Goal: Information Seeking & Learning: Learn about a topic

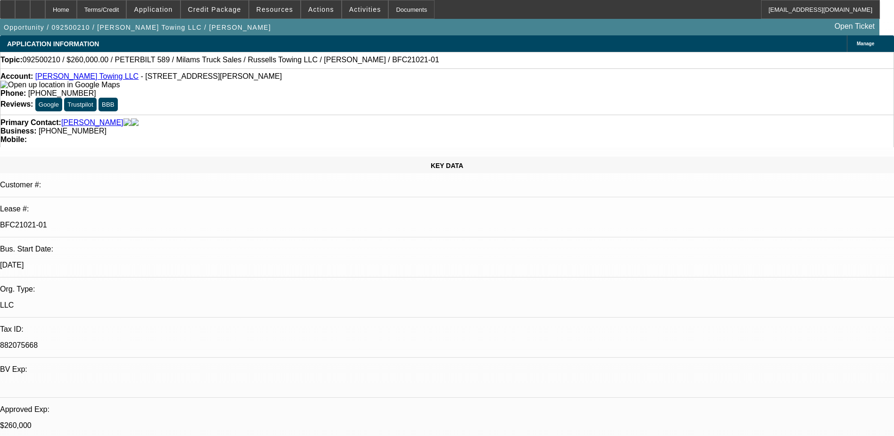
select select "0"
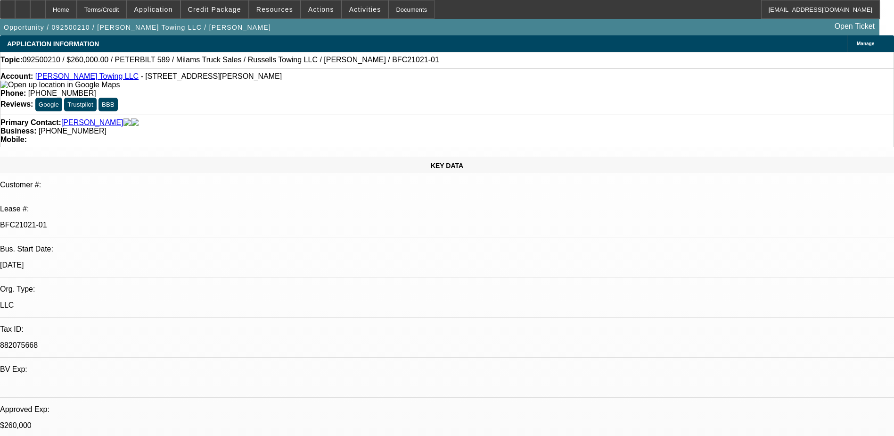
select select "0"
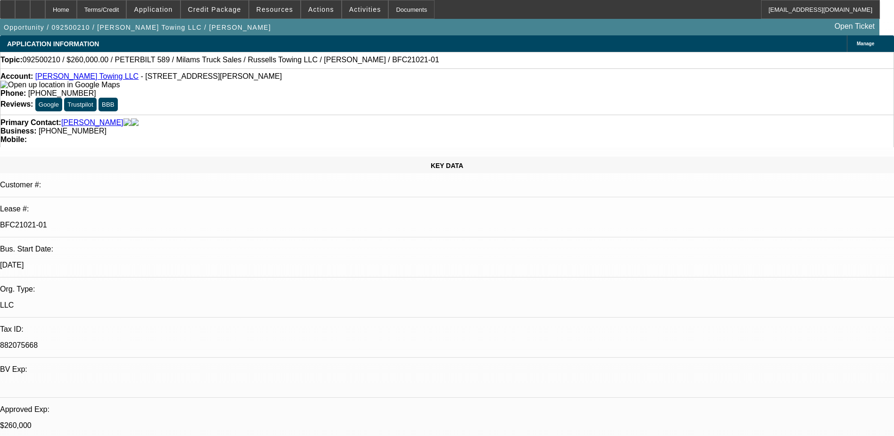
select select "0"
select select "1"
select select "3"
select select "6"
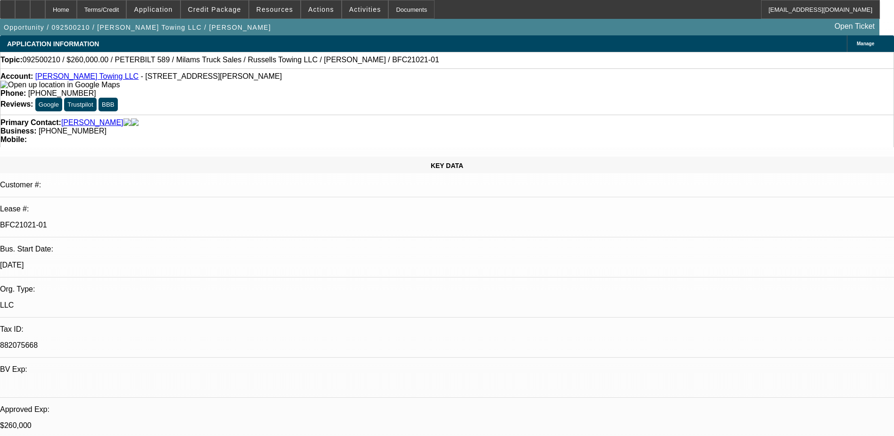
select select "1"
select select "3"
select select "6"
select select "1"
select select "3"
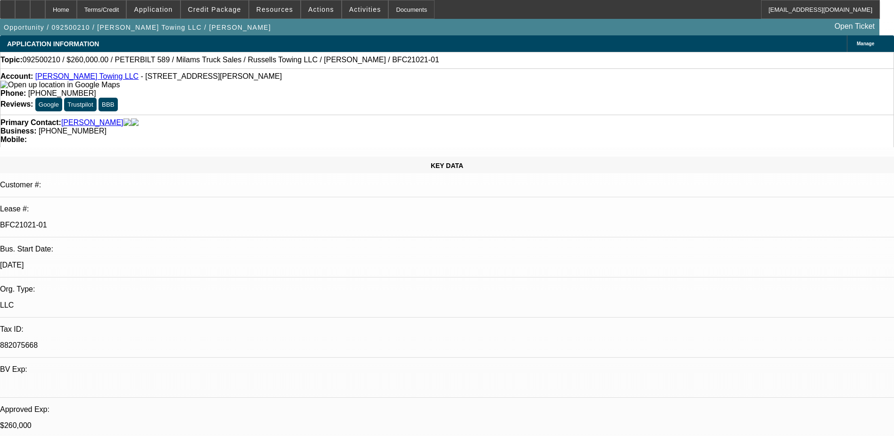
select select "6"
select select "1"
select select "3"
select select "6"
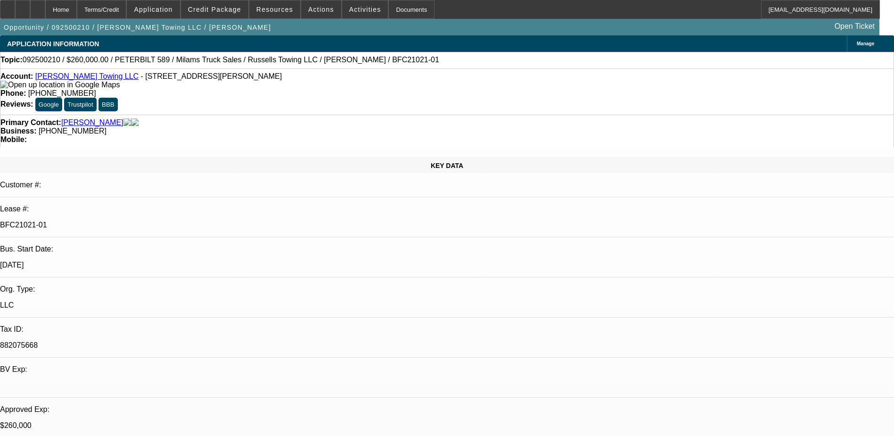
scroll to position [344, 0]
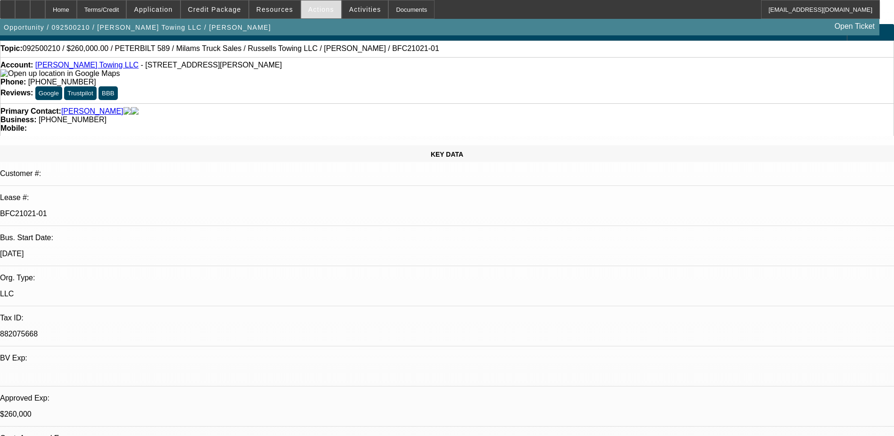
scroll to position [0, 0]
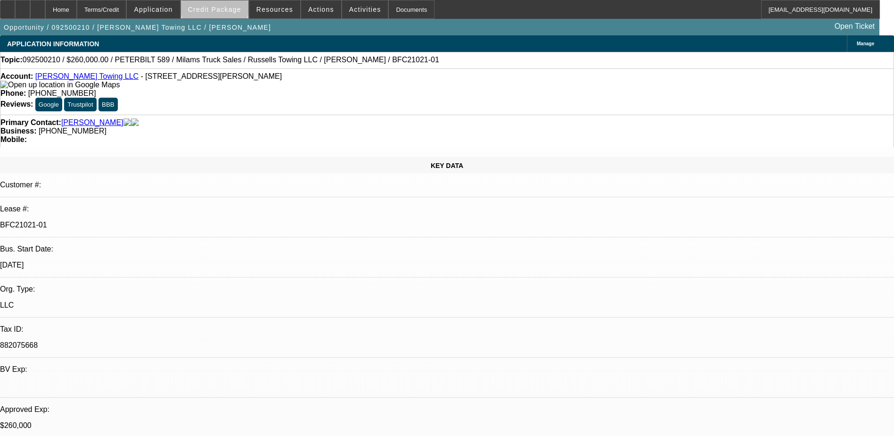
click at [230, 6] on span "Credit Package" at bounding box center [214, 10] width 53 height 8
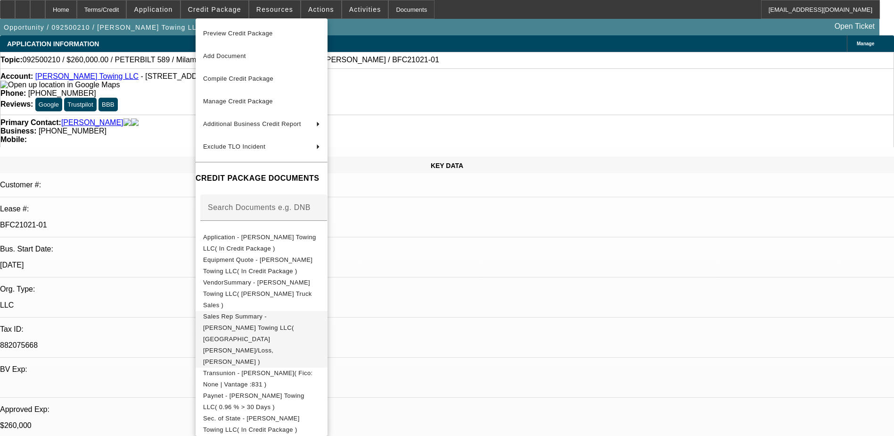
scroll to position [47, 0]
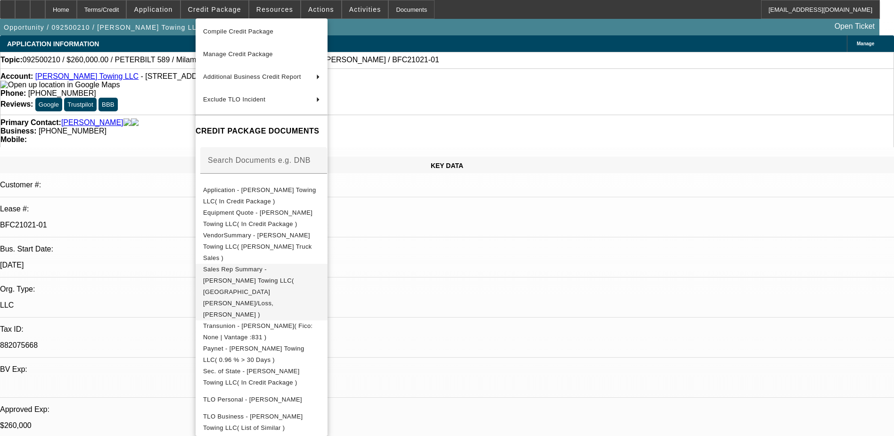
click at [275, 265] on span "Sales Rep Summary - [PERSON_NAME] Towing LLC( [GEOGRAPHIC_DATA][PERSON_NAME]/Lo…" at bounding box center [261, 292] width 117 height 57
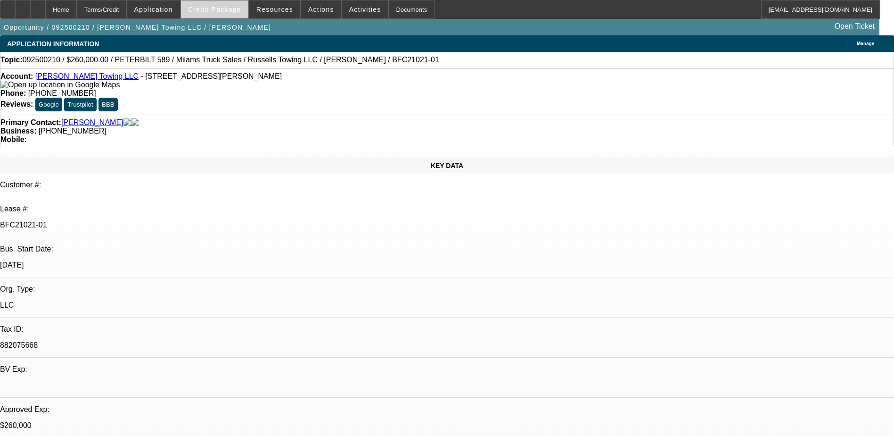
click at [208, 9] on span "Credit Package" at bounding box center [214, 10] width 53 height 8
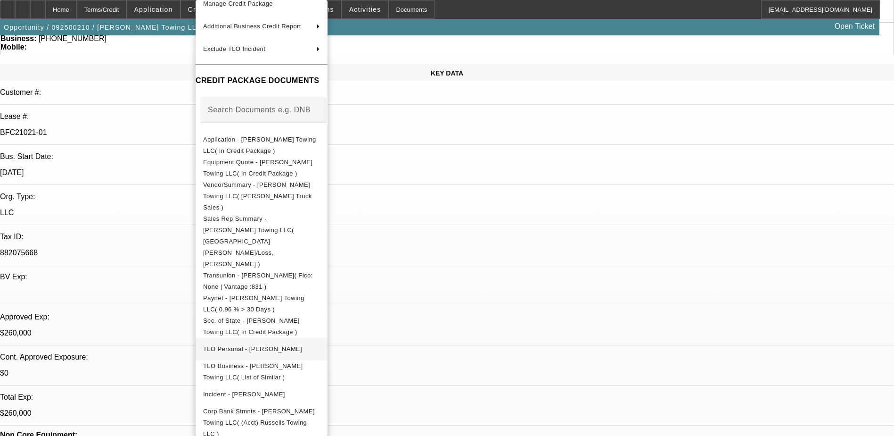
scroll to position [94, 0]
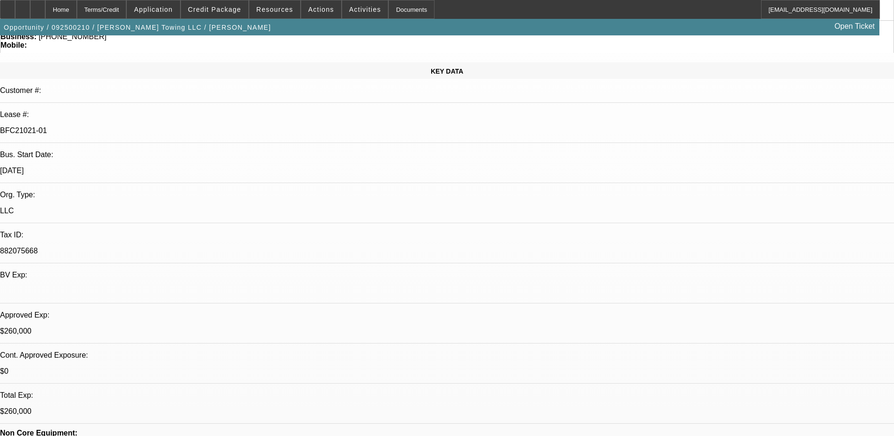
click at [328, 392] on div "Preview Credit Package Add Document Compile Credit Package Manage Credit Packag…" at bounding box center [262, 218] width 132 height 436
click at [210, 6] on span "Credit Package" at bounding box center [214, 10] width 53 height 8
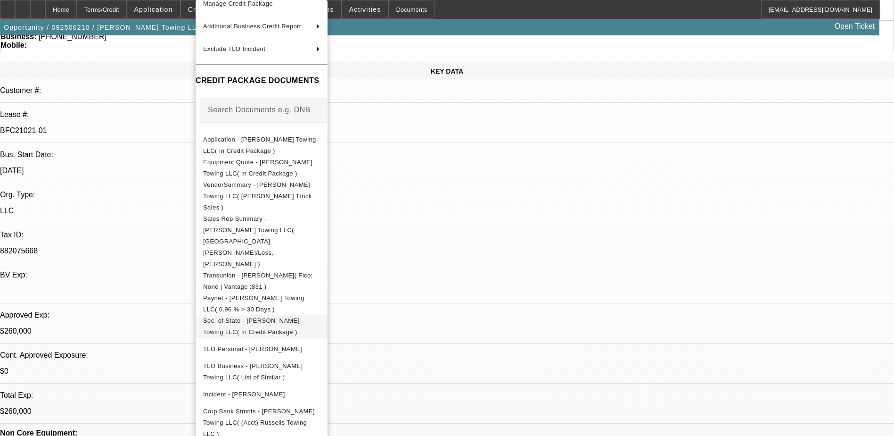
scroll to position [283, 0]
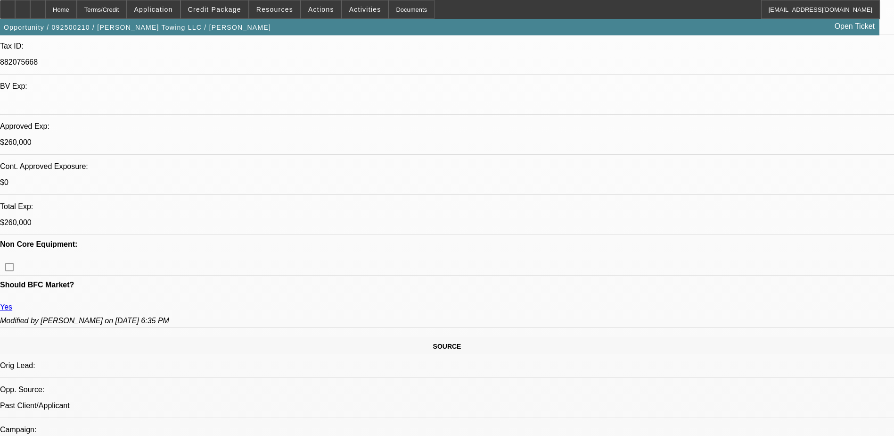
click at [328, 390] on div "Preview Credit Package Add Document Compile Credit Package Manage Credit Packag…" at bounding box center [262, 218] width 132 height 436
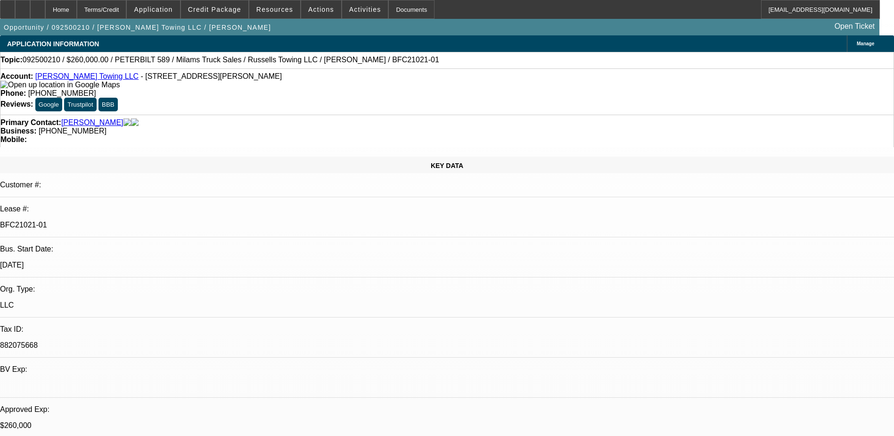
click at [76, 118] on link "[PERSON_NAME]" at bounding box center [92, 122] width 62 height 8
click at [82, 118] on link "[PERSON_NAME]" at bounding box center [92, 122] width 62 height 8
click at [79, 76] on link "[PERSON_NAME] Towing LLC" at bounding box center [86, 76] width 103 height 8
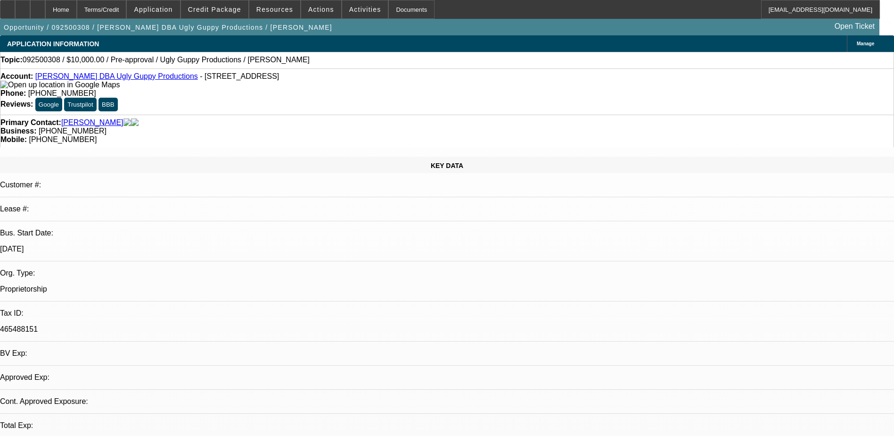
select select "0"
select select "2"
select select "0.1"
select select "4"
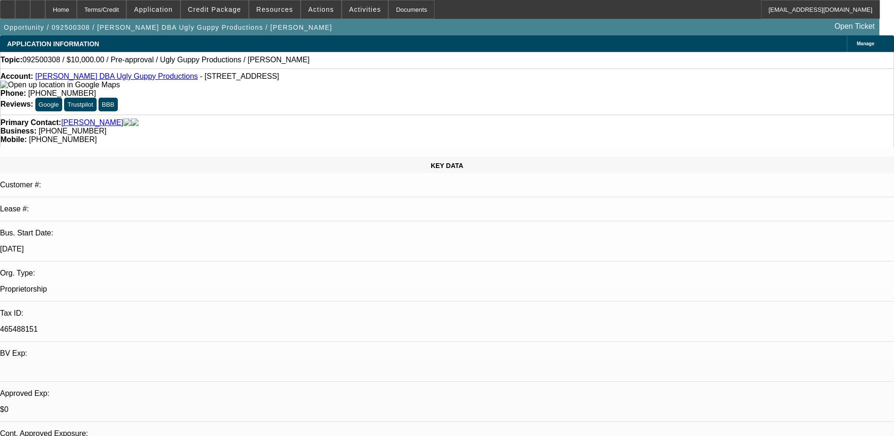
drag, startPoint x: 734, startPoint y: 184, endPoint x: 726, endPoint y: 186, distance: 7.8
click at [232, 9] on span "Credit Package" at bounding box center [214, 10] width 53 height 8
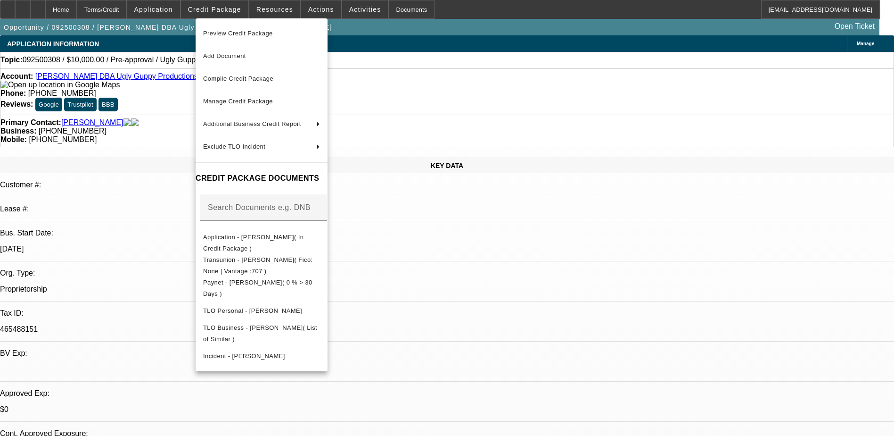
drag, startPoint x: 500, startPoint y: 272, endPoint x: 205, endPoint y: 183, distance: 308.3
click at [491, 266] on div at bounding box center [447, 218] width 894 height 436
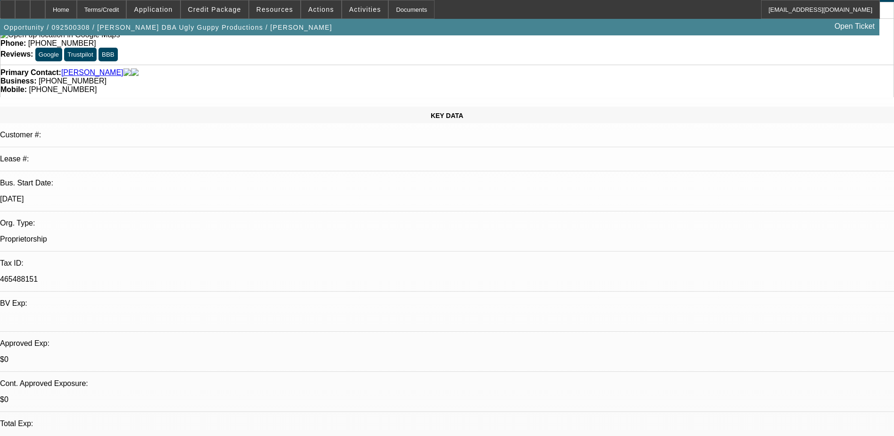
scroll to position [47, 0]
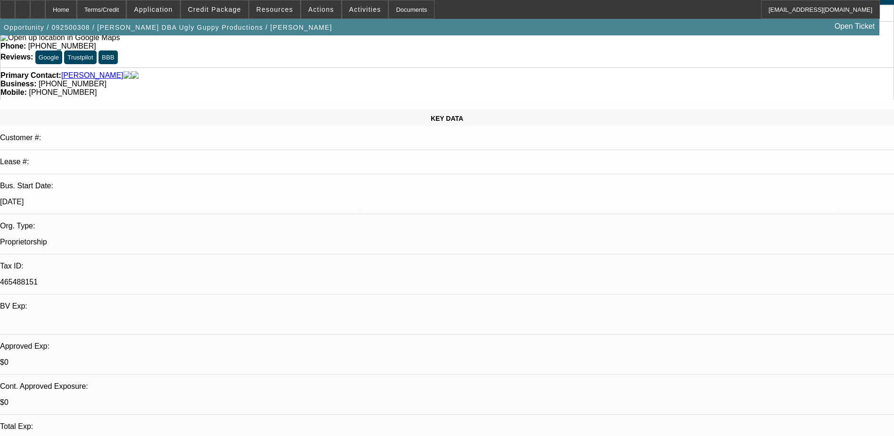
click at [209, 9] on span "Credit Package" at bounding box center [214, 10] width 53 height 8
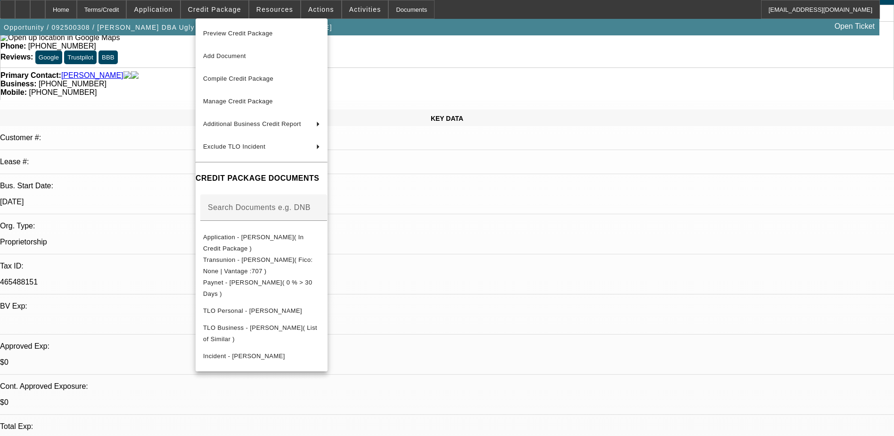
click at [528, 251] on div at bounding box center [447, 218] width 894 height 436
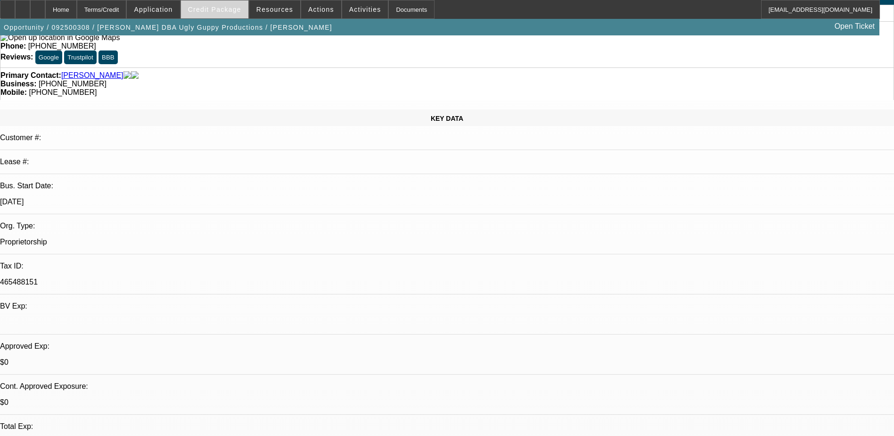
click at [210, 14] on button "Credit Package" at bounding box center [214, 9] width 67 height 18
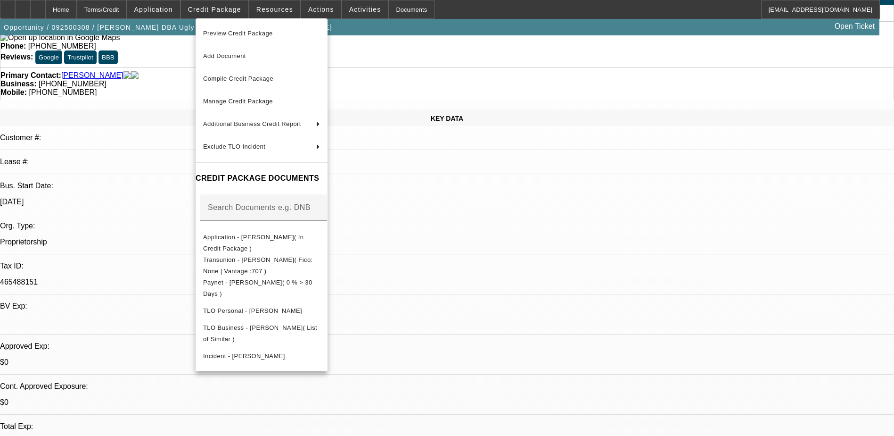
click at [35, 8] on div at bounding box center [447, 218] width 894 height 436
click at [30, 8] on div at bounding box center [22, 9] width 15 height 19
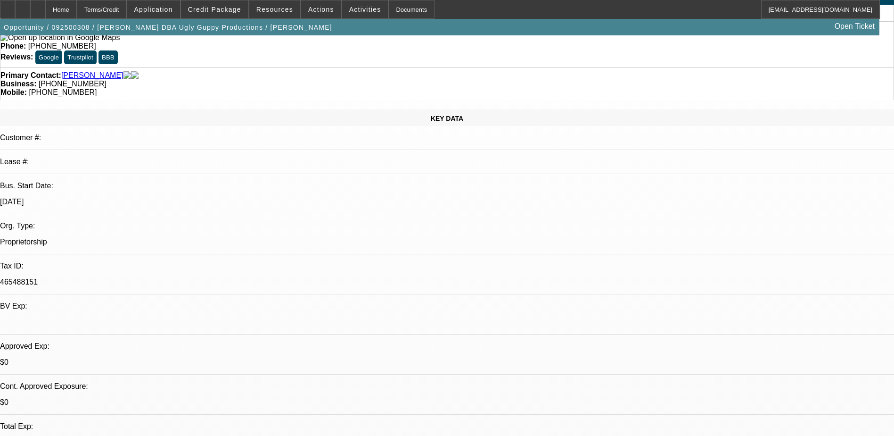
click at [411, 55] on div "Account: Carlos Aguilar DBA Ugly Guppy Productions - 14300 Northwest Fwy Ste A8…" at bounding box center [447, 44] width 894 height 46
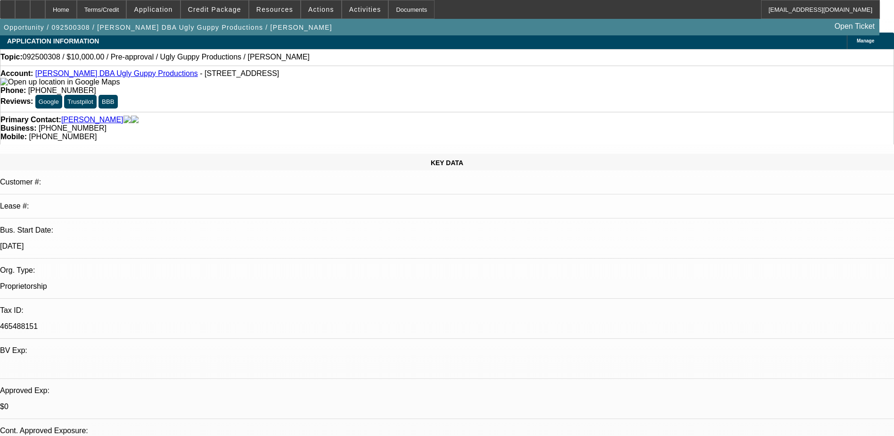
scroll to position [0, 0]
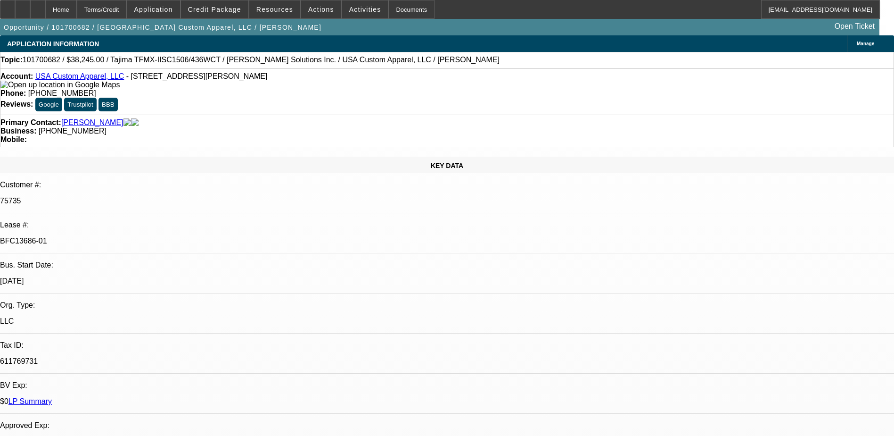
select select "0"
select select "2"
select select "0"
select select "4"
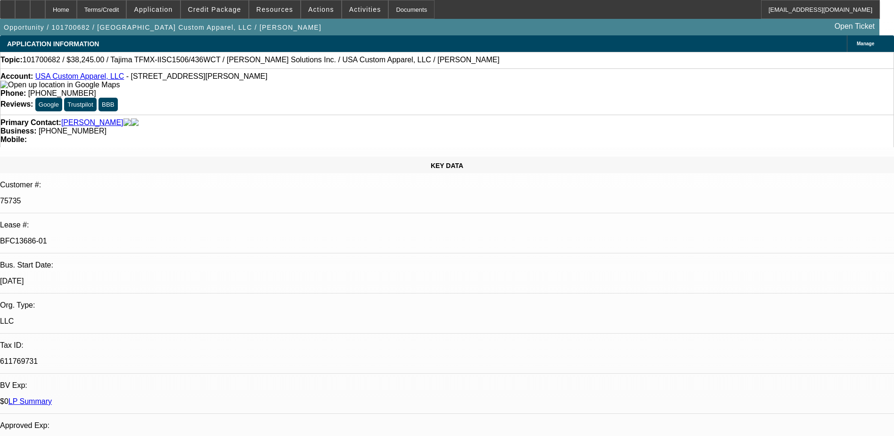
select select "0"
select select "2"
select select "0"
select select "4"
